Goal: Task Accomplishment & Management: Use online tool/utility

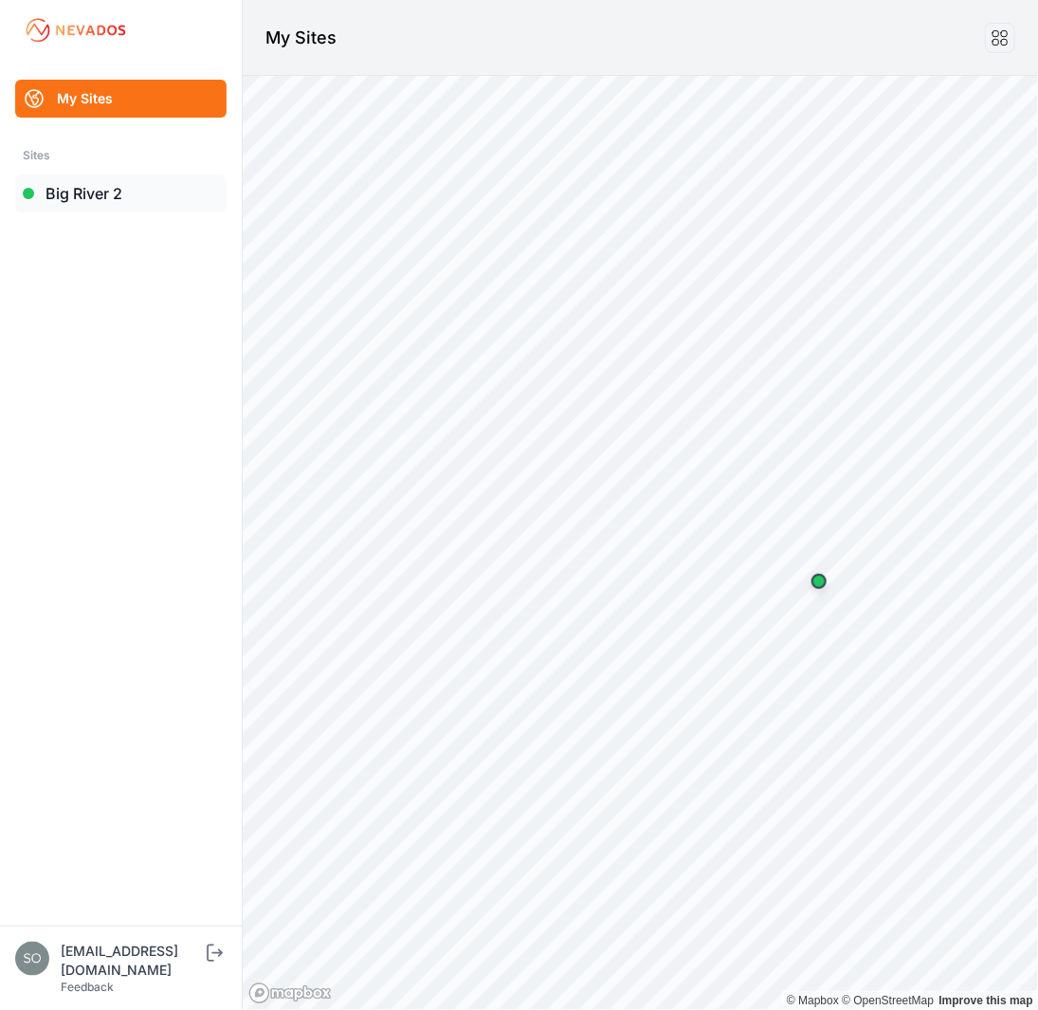
click at [104, 183] on link "Big River 2" at bounding box center [120, 193] width 211 height 38
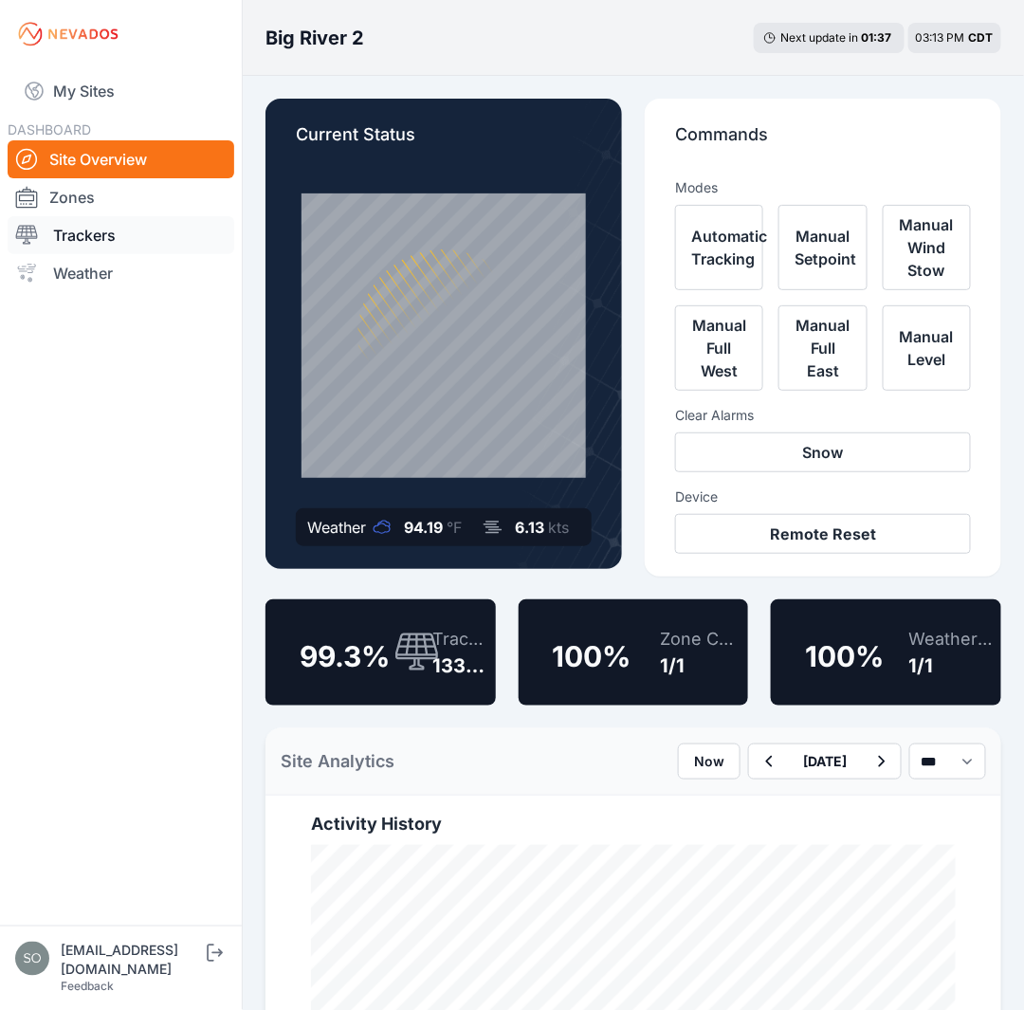
click at [82, 246] on link "Trackers" at bounding box center [121, 235] width 227 height 38
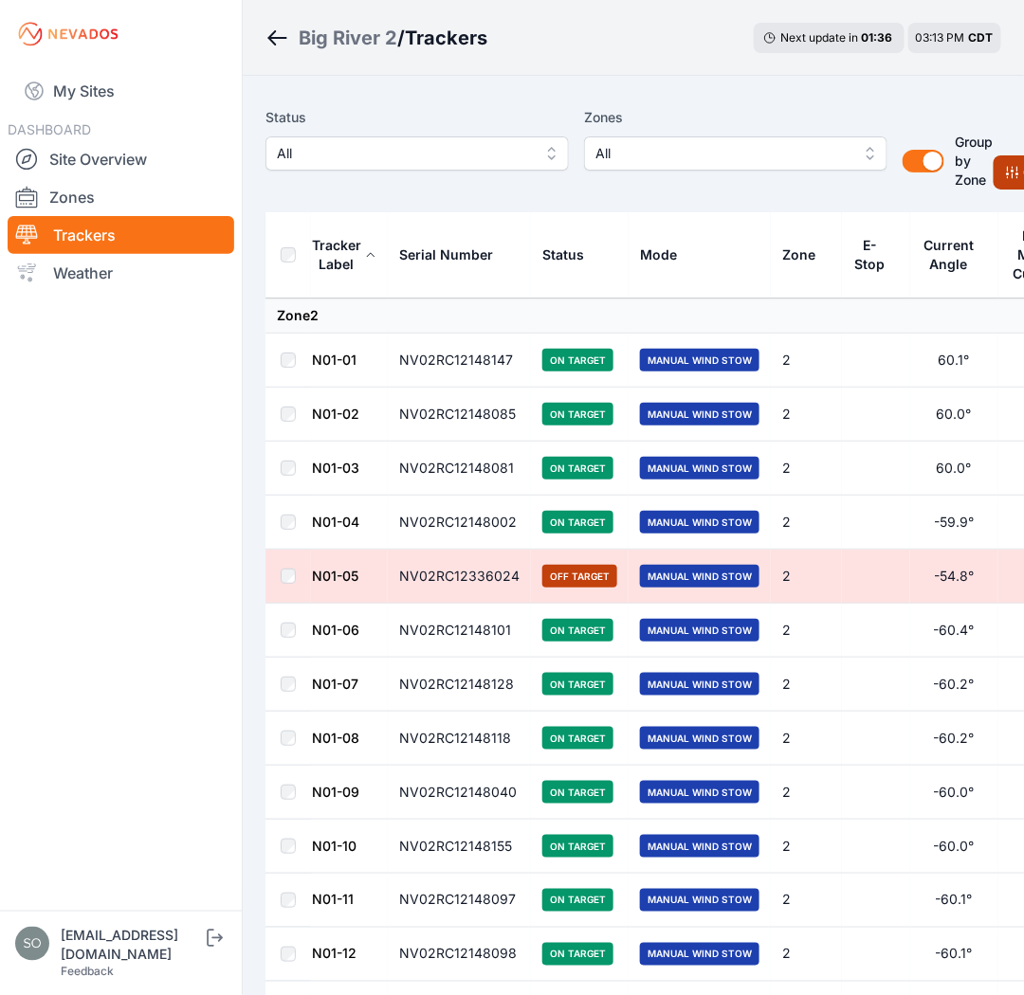
click at [1011, 177] on icon at bounding box center [1012, 172] width 15 height 15
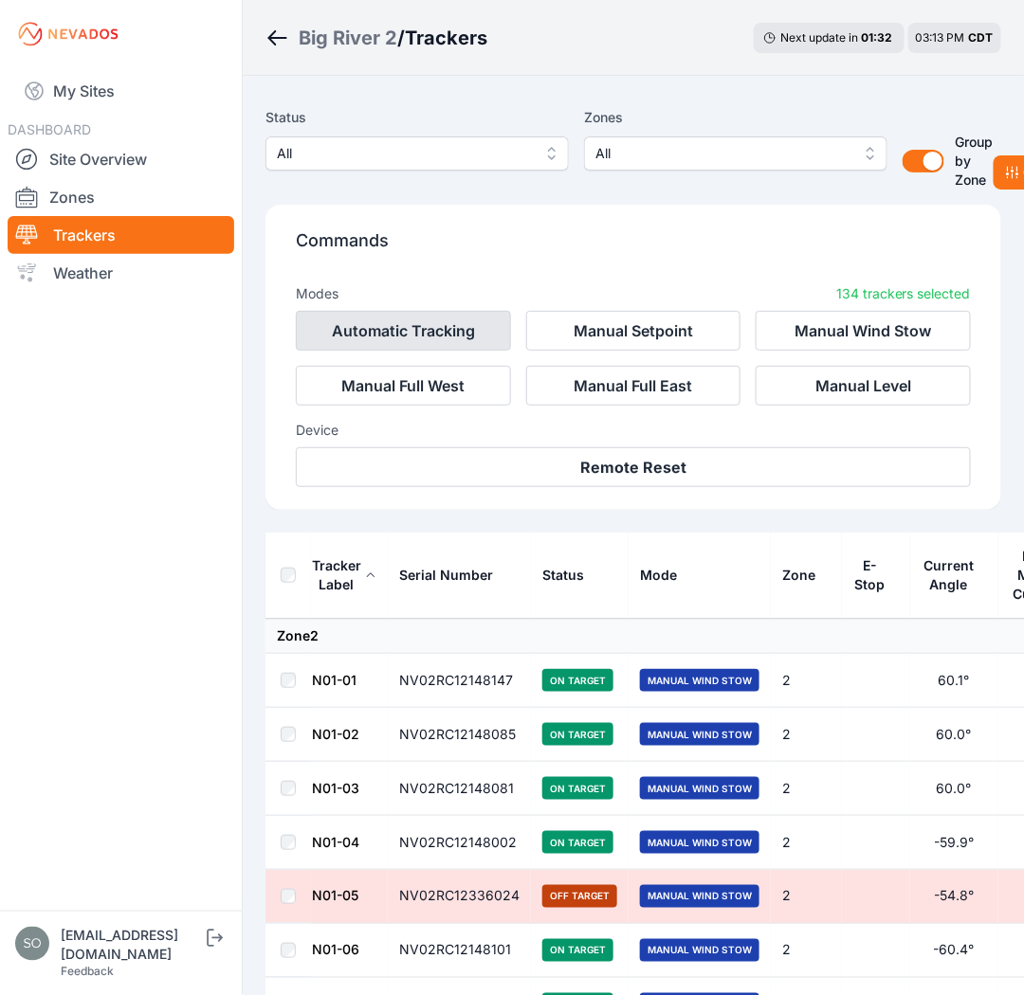
click at [427, 333] on button "Automatic Tracking" at bounding box center [403, 331] width 215 height 40
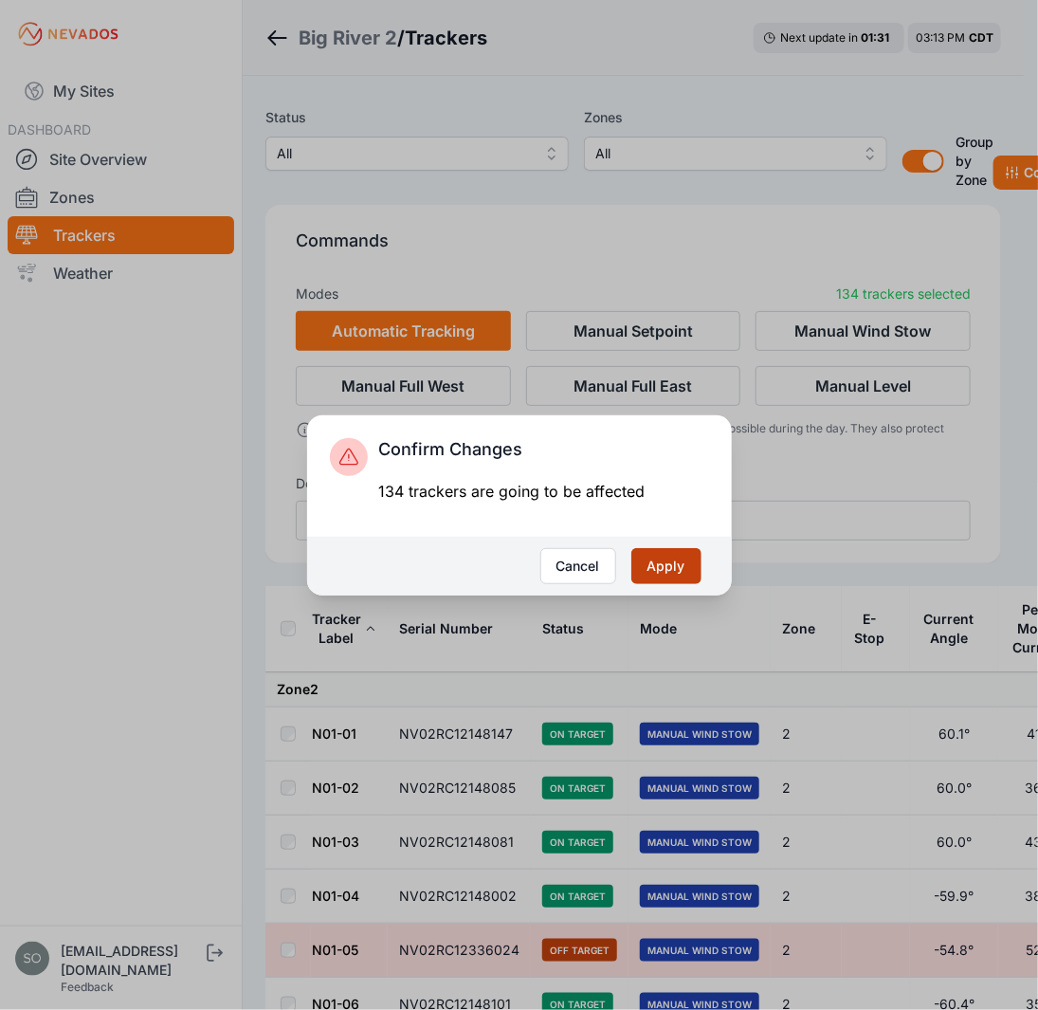
click at [679, 563] on button "Apply" at bounding box center [666, 566] width 70 height 36
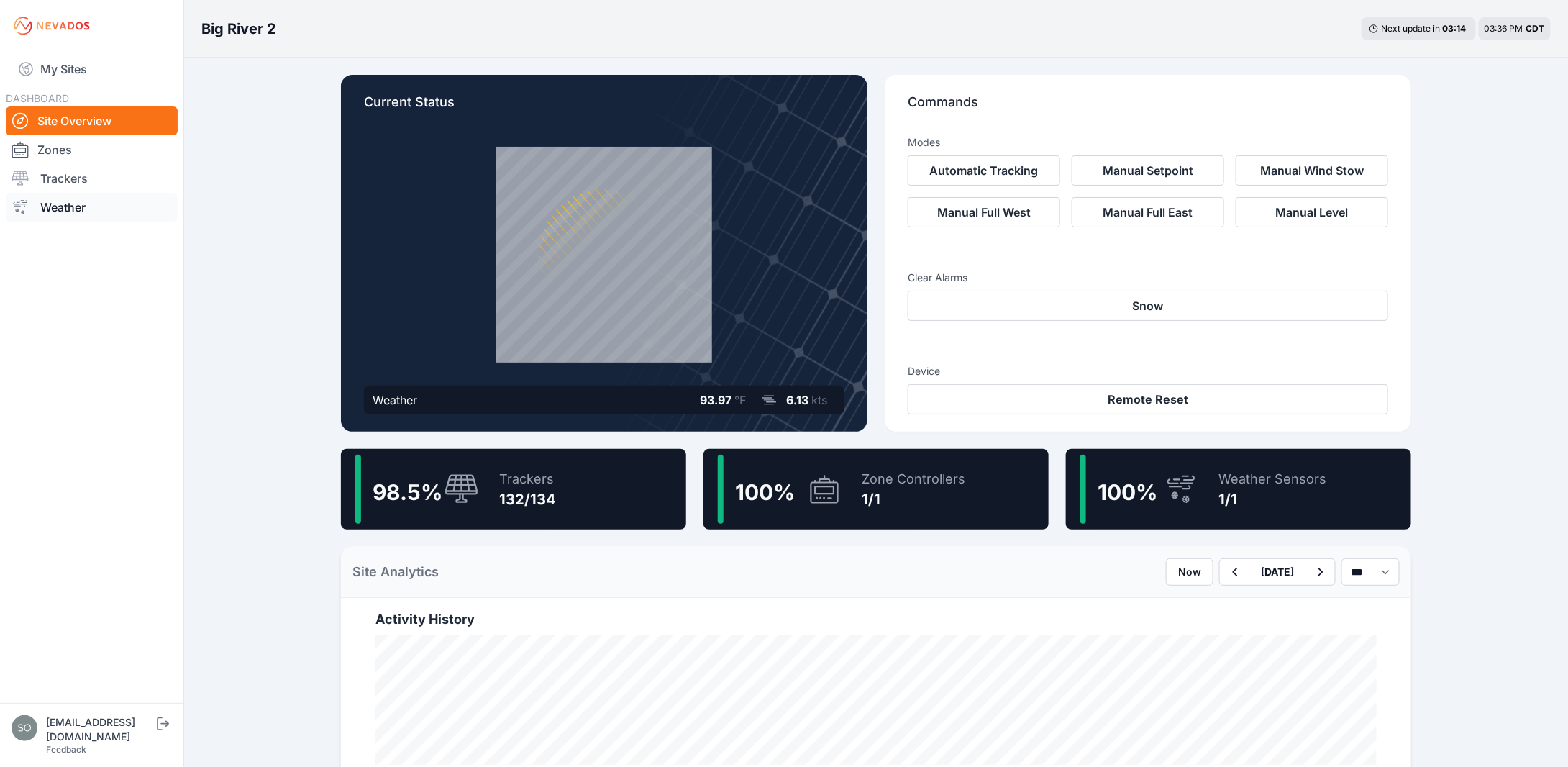
click at [108, 202] on link "Weather" at bounding box center [92, 207] width 172 height 29
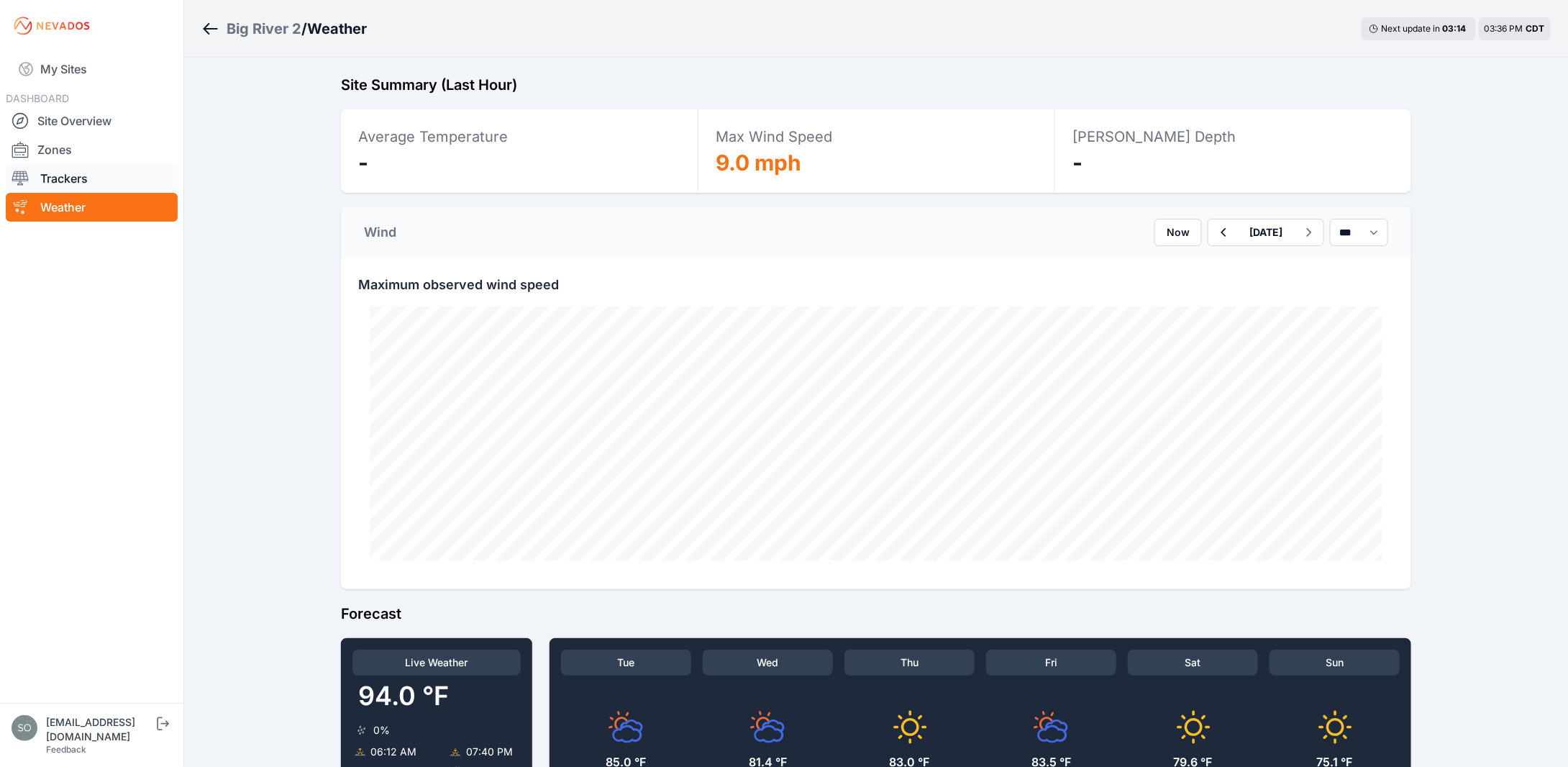
click at [64, 177] on link "Trackers" at bounding box center [92, 178] width 172 height 29
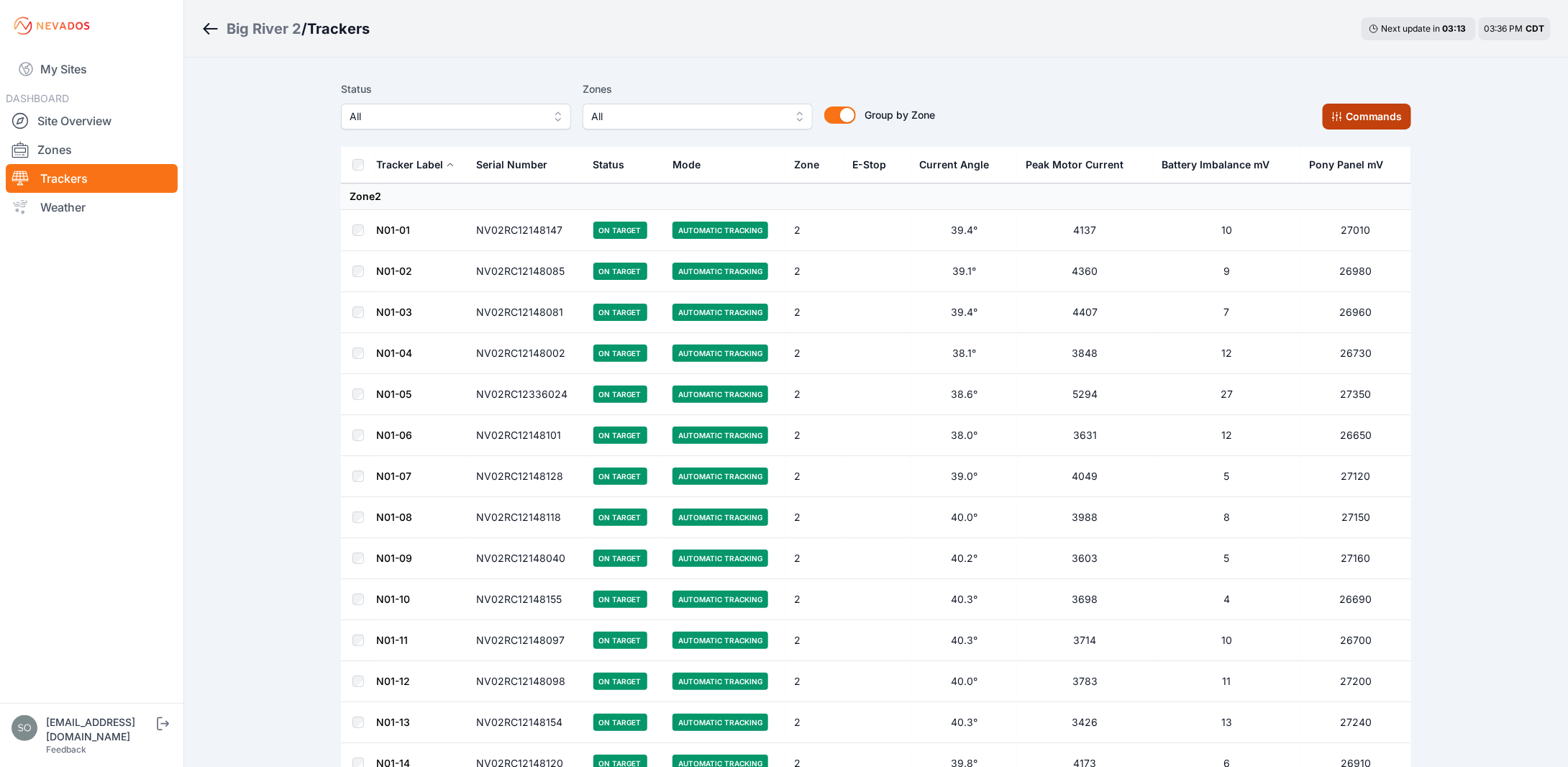
click at [1381, 115] on button "Commands" at bounding box center [1367, 117] width 89 height 26
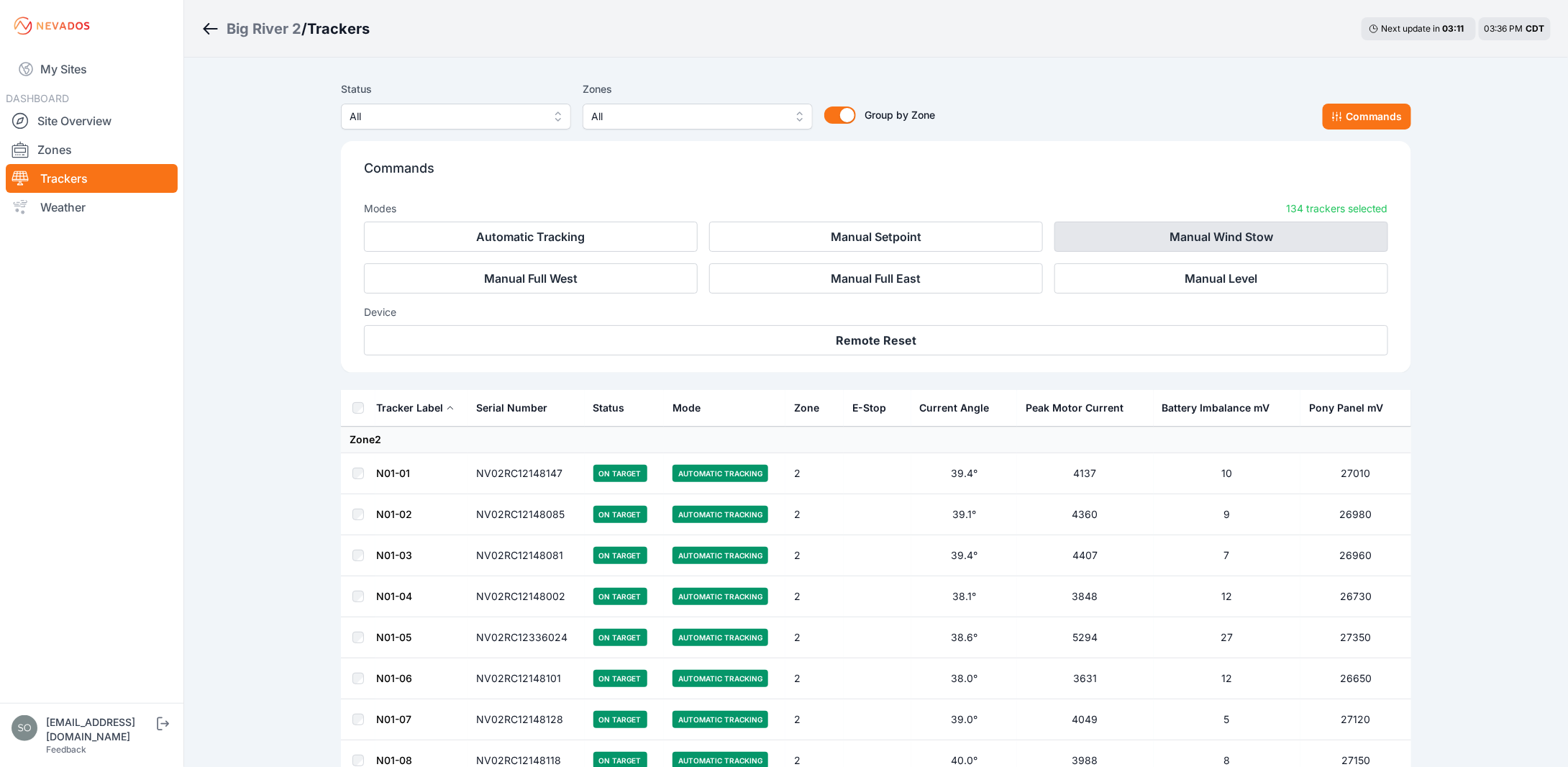
click at [1266, 242] on button "Manual Wind Stow" at bounding box center [1222, 237] width 334 height 30
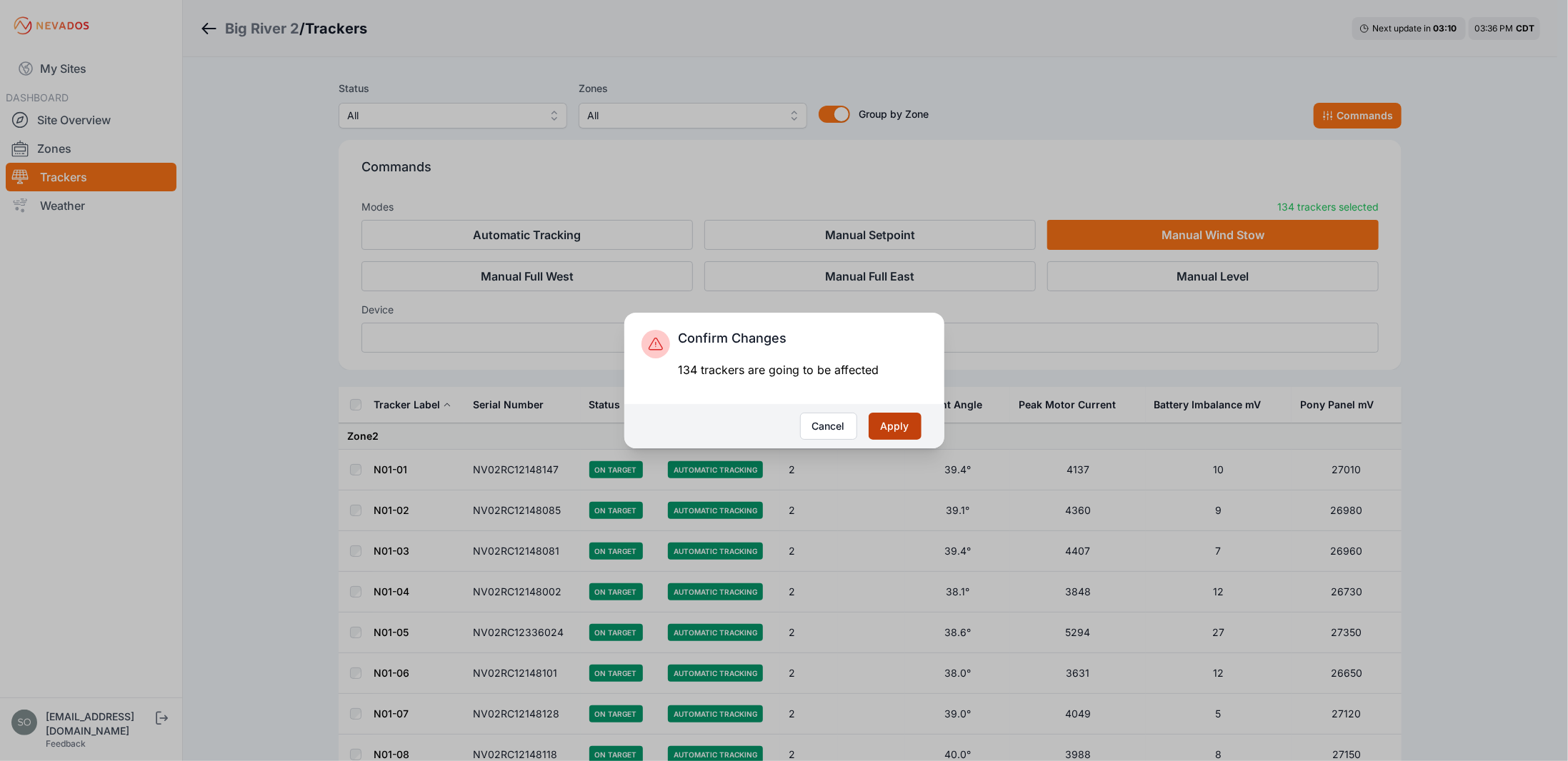
click at [908, 426] on button "Apply" at bounding box center [895, 426] width 53 height 27
